Goal: Task Accomplishment & Management: Complete application form

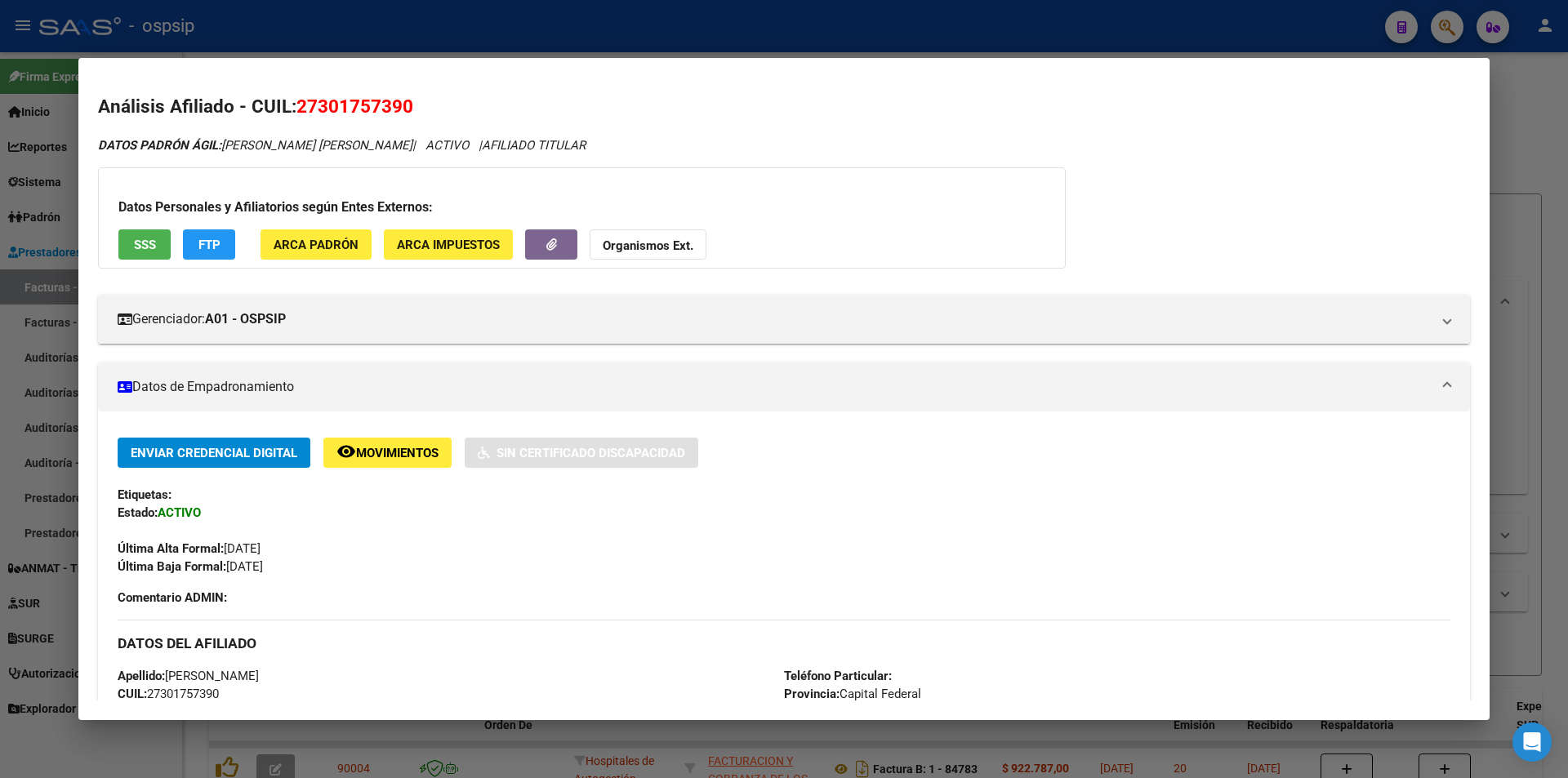
scroll to position [1196, 0]
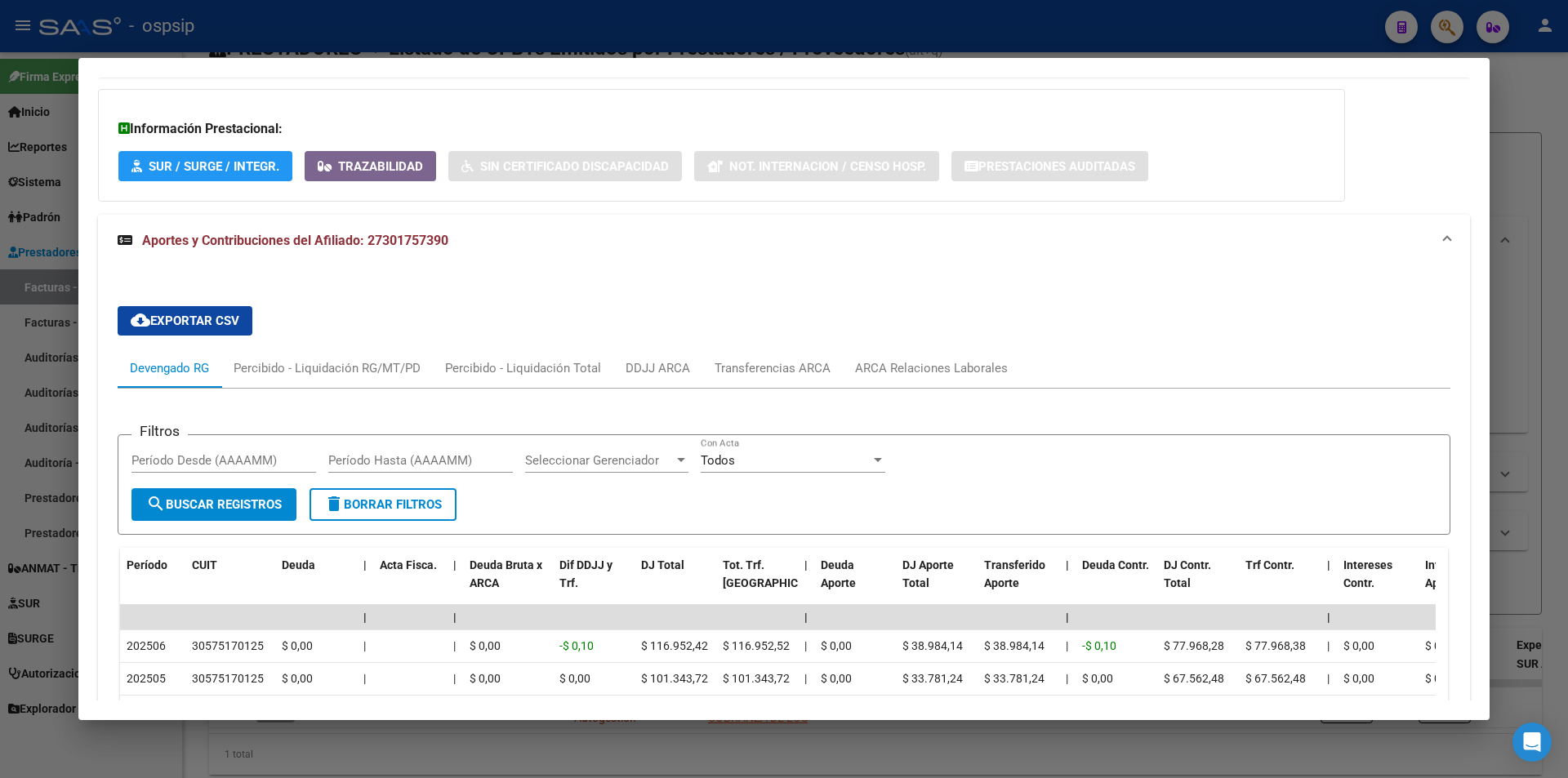
click at [879, 22] on div at bounding box center [784, 389] width 1568 height 778
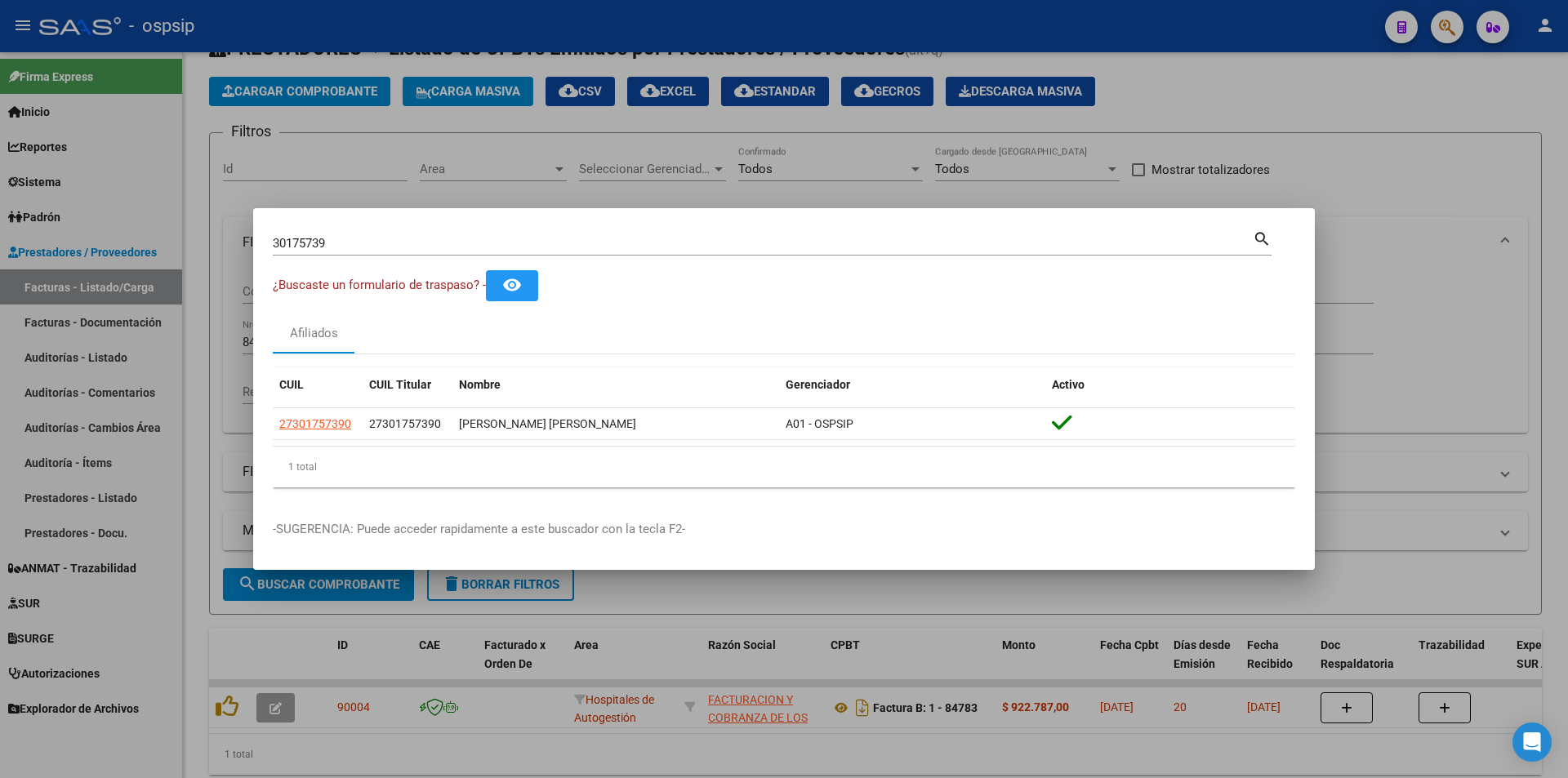
click at [879, 22] on div at bounding box center [784, 389] width 1568 height 778
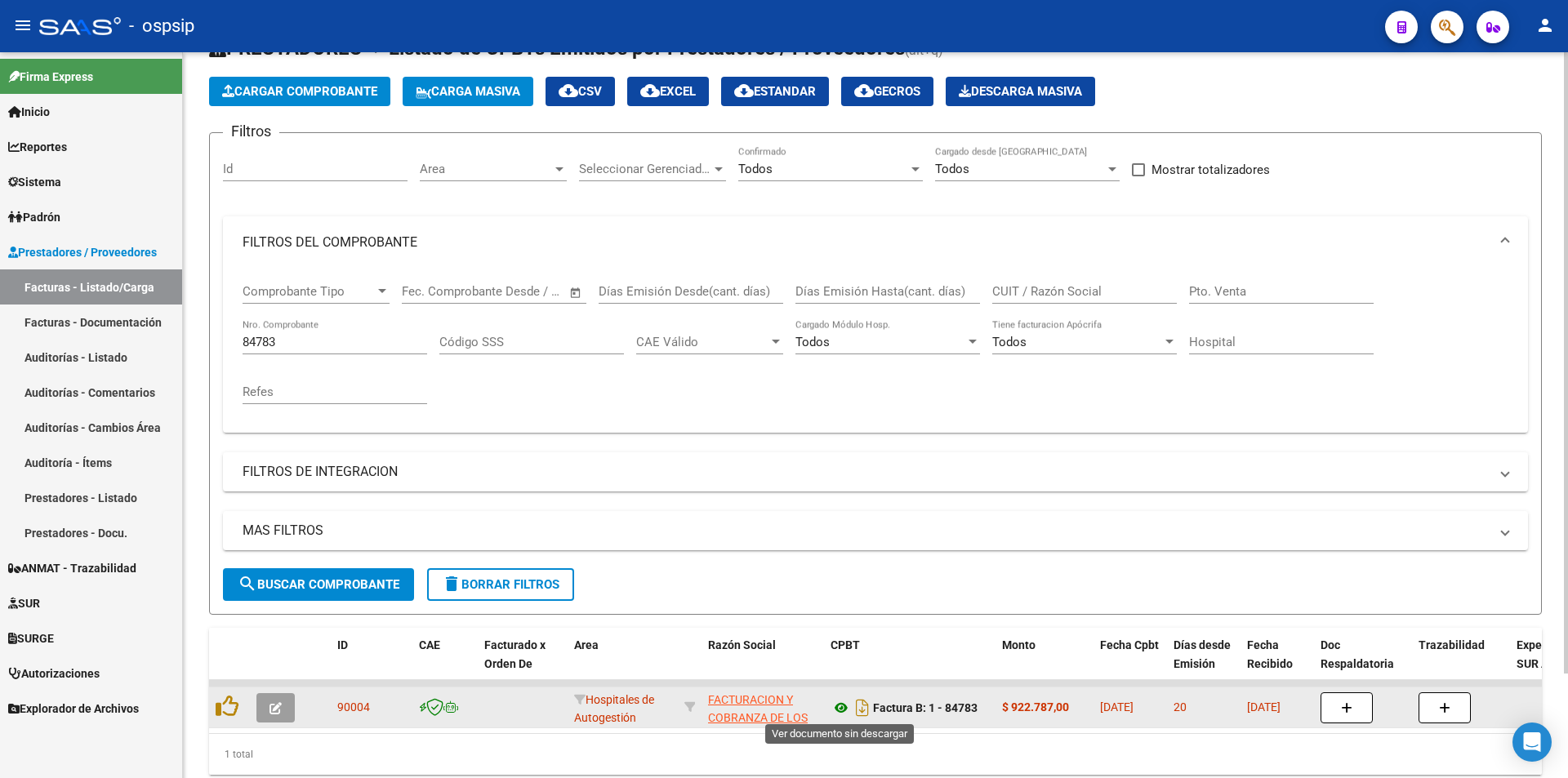
click at [837, 709] on icon at bounding box center [842, 708] width 22 height 20
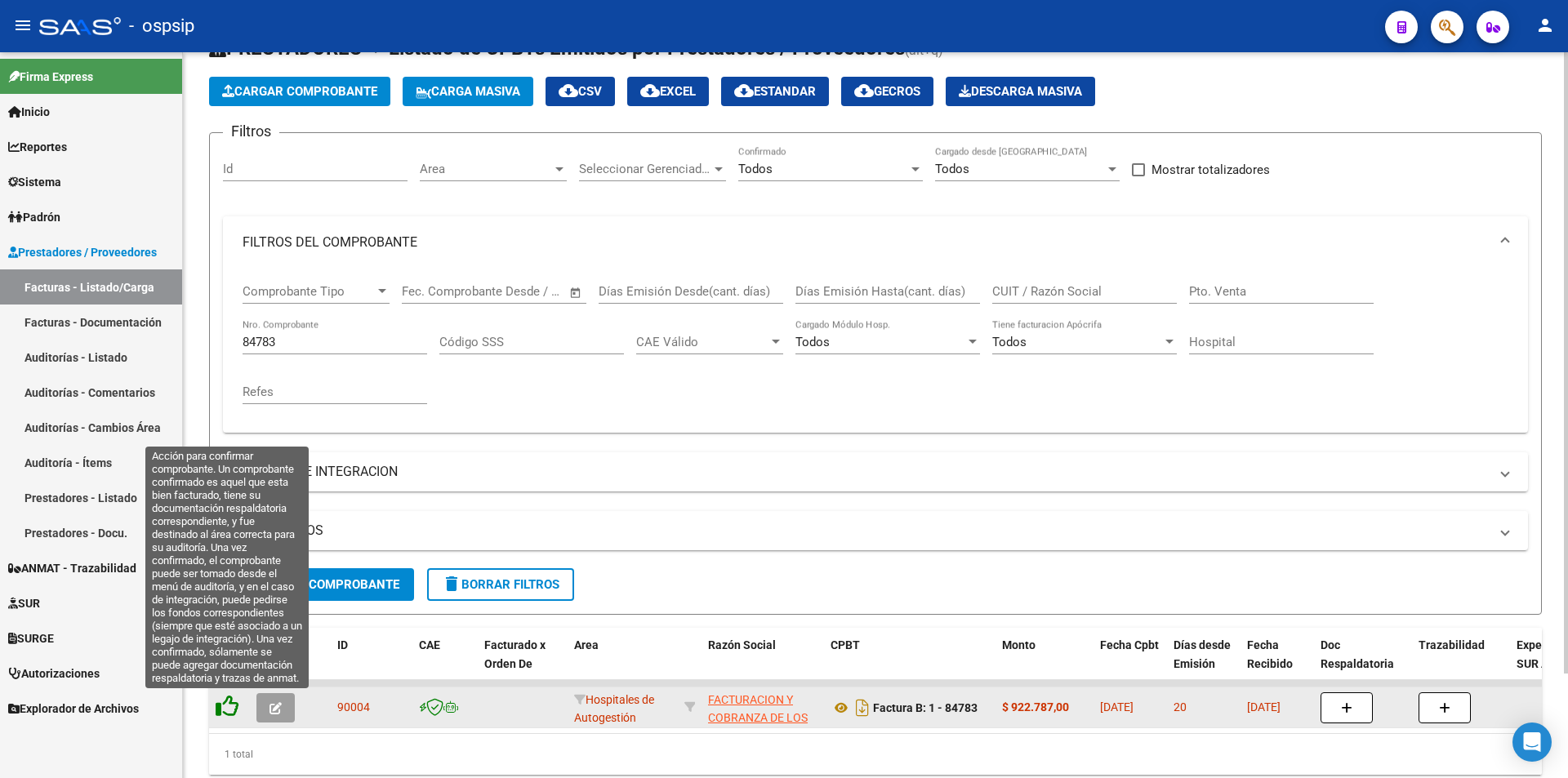
click at [225, 713] on icon at bounding box center [228, 706] width 23 height 23
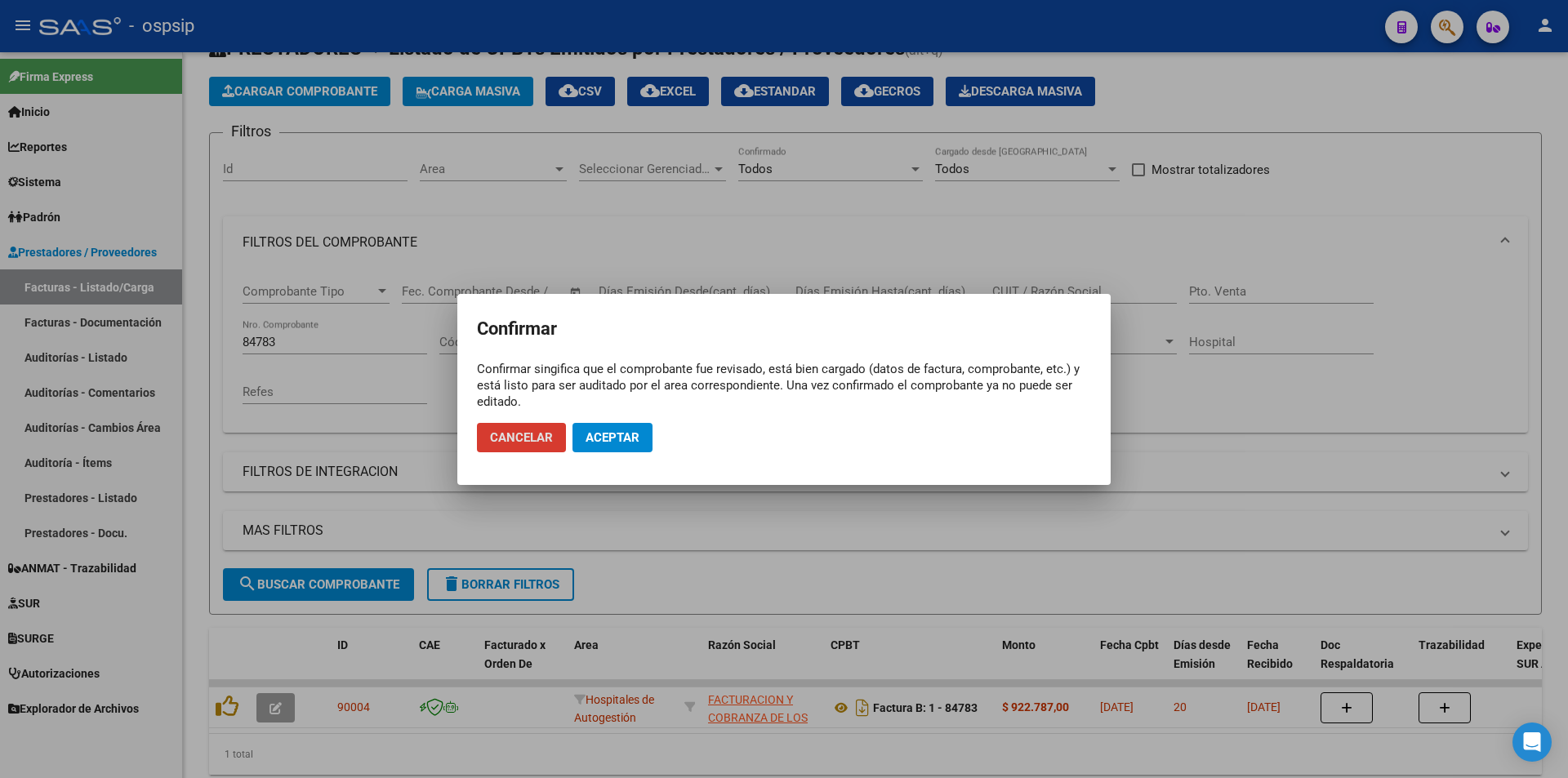
click at [594, 434] on span "Aceptar" at bounding box center [612, 437] width 54 height 14
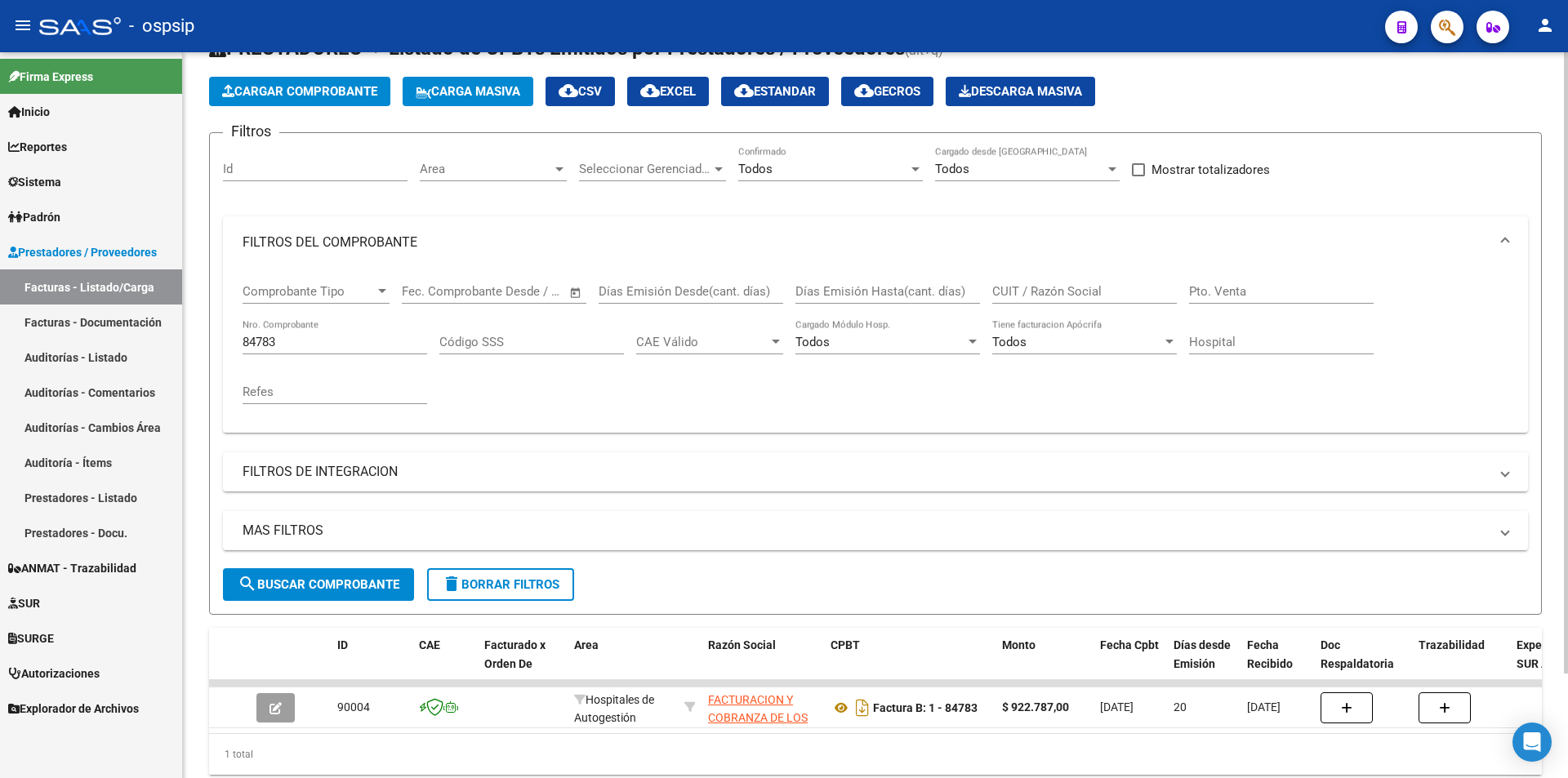
click at [335, 335] on input "84783" at bounding box center [335, 342] width 185 height 14
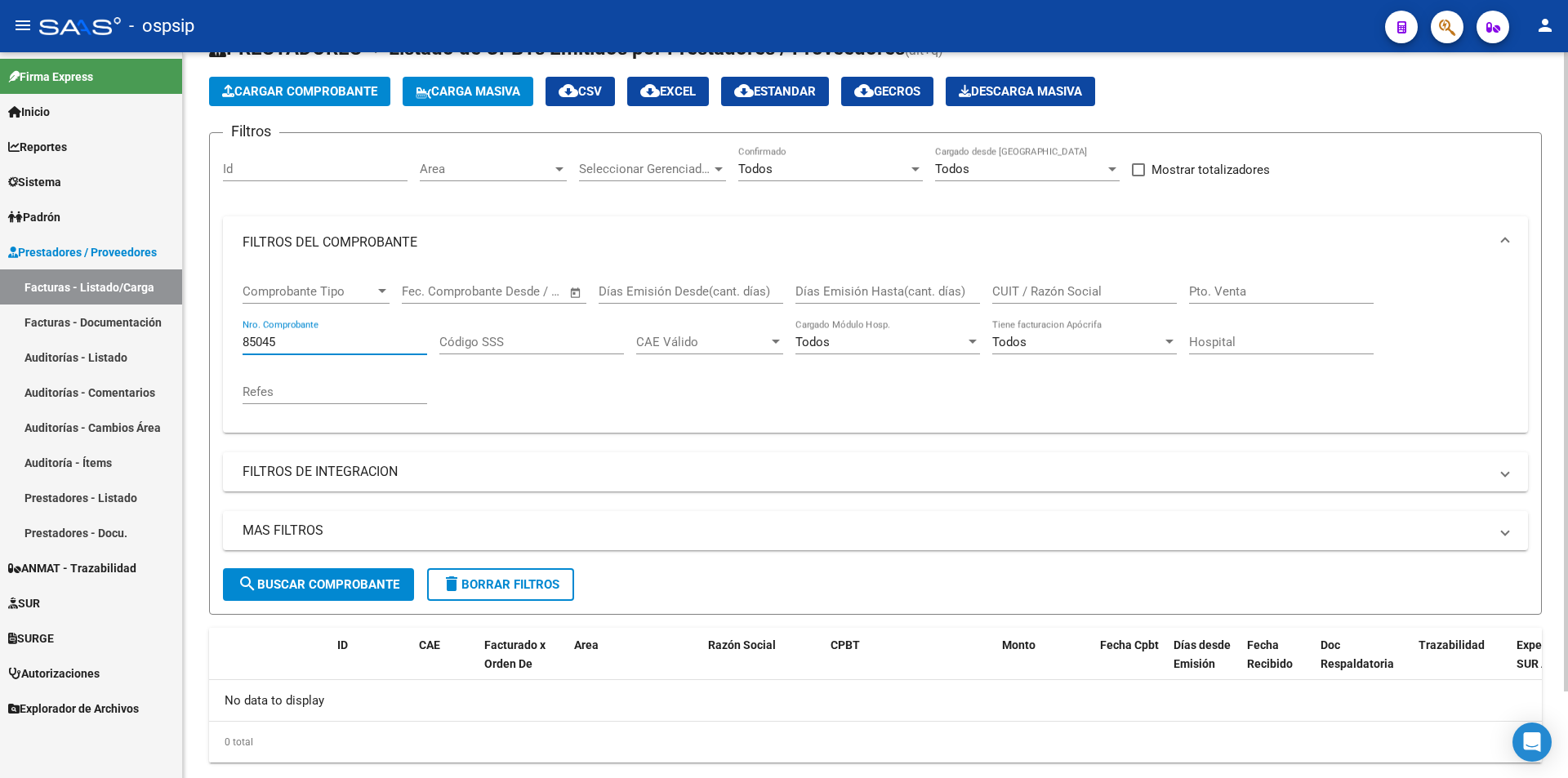
type input "85045"
click at [370, 87] on span "Cargar Comprobante" at bounding box center [299, 91] width 155 height 14
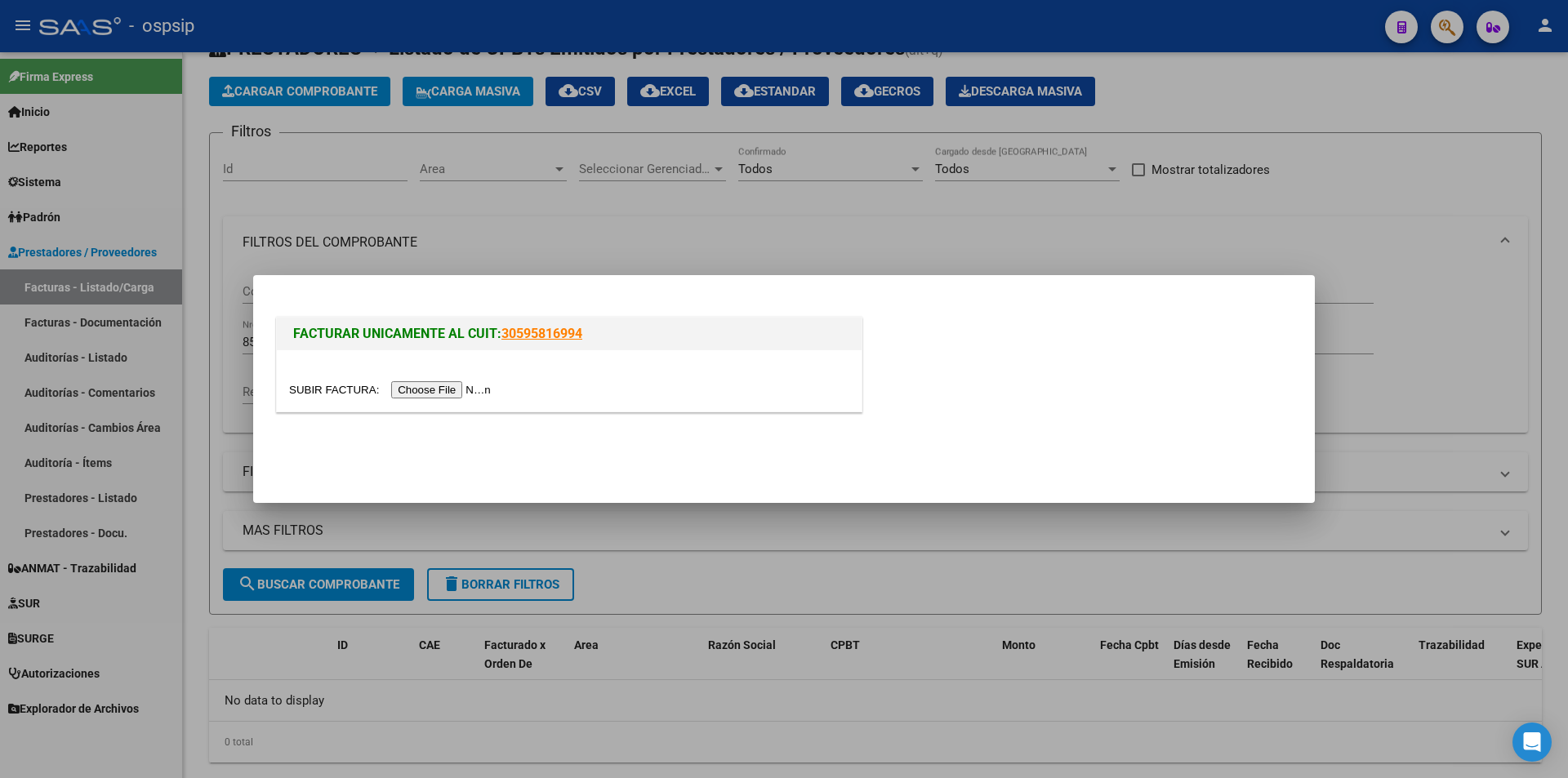
click at [470, 391] on input "file" at bounding box center [393, 389] width 207 height 17
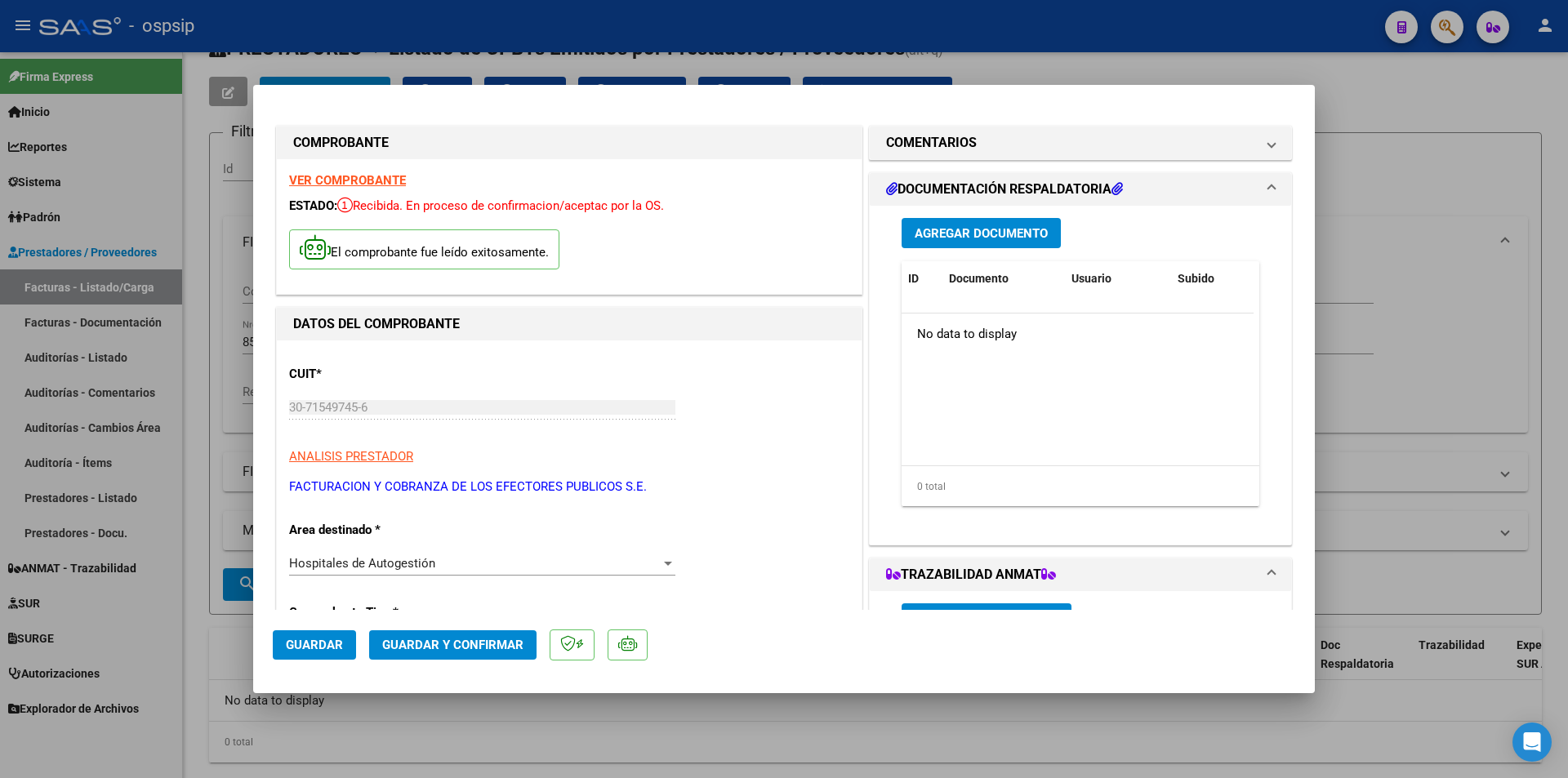
click at [324, 651] on span "Guardar" at bounding box center [315, 645] width 57 height 14
click at [1364, 332] on div at bounding box center [784, 389] width 1568 height 778
type input "$ 0,00"
